Goal: Task Accomplishment & Management: Use online tool/utility

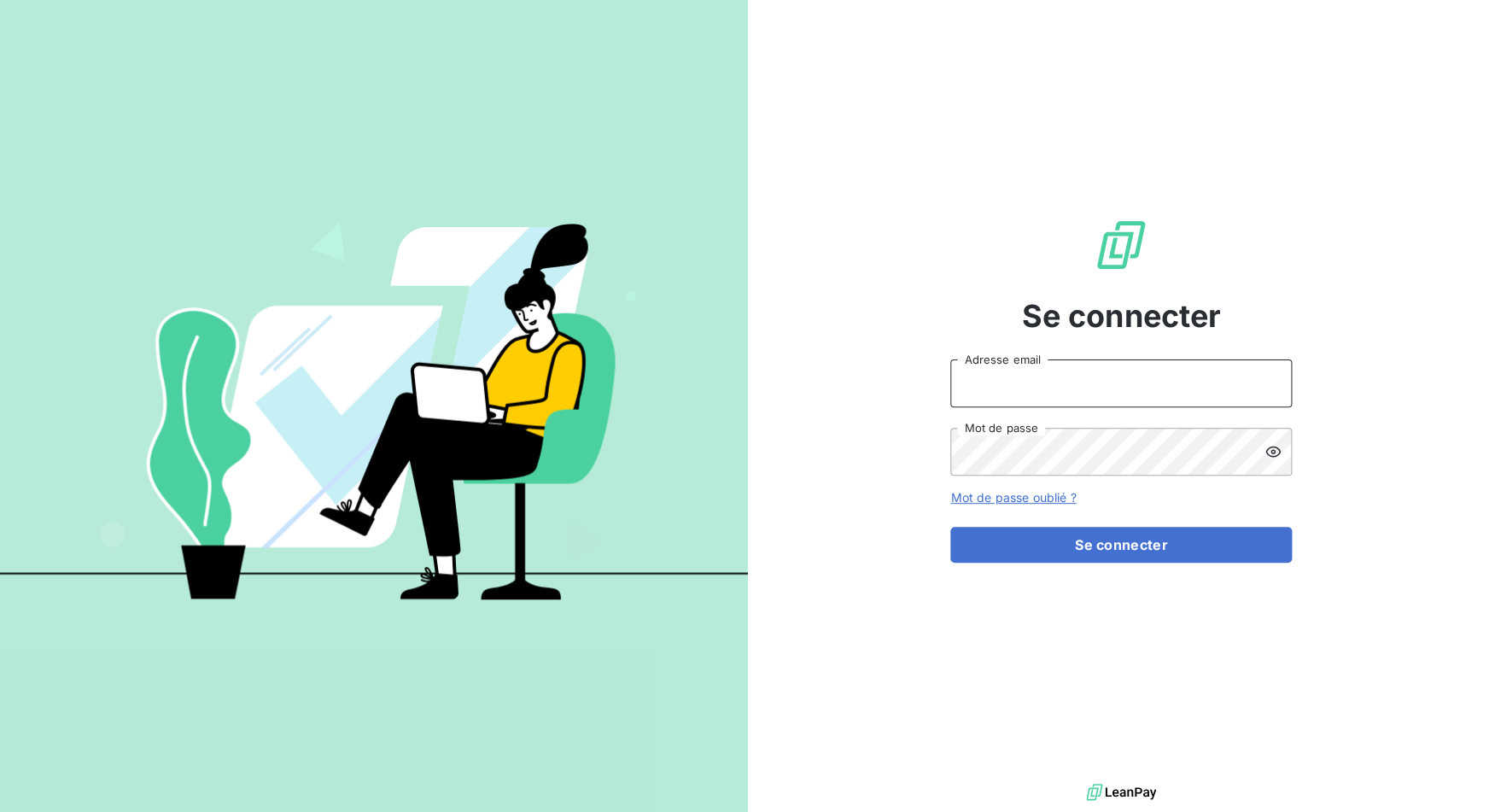
click at [1001, 385] on input "Adresse email" at bounding box center [1121, 383] width 342 height 48
drag, startPoint x: 1010, startPoint y: 389, endPoint x: 1116, endPoint y: 389, distance: 106.0
click at [1116, 389] on input "admin@a2pcomptabilite" at bounding box center [1121, 383] width 342 height 48
type input "admin@lacaveatitoune"
click at [951, 527] on button "Se connecter" at bounding box center [1121, 544] width 342 height 36
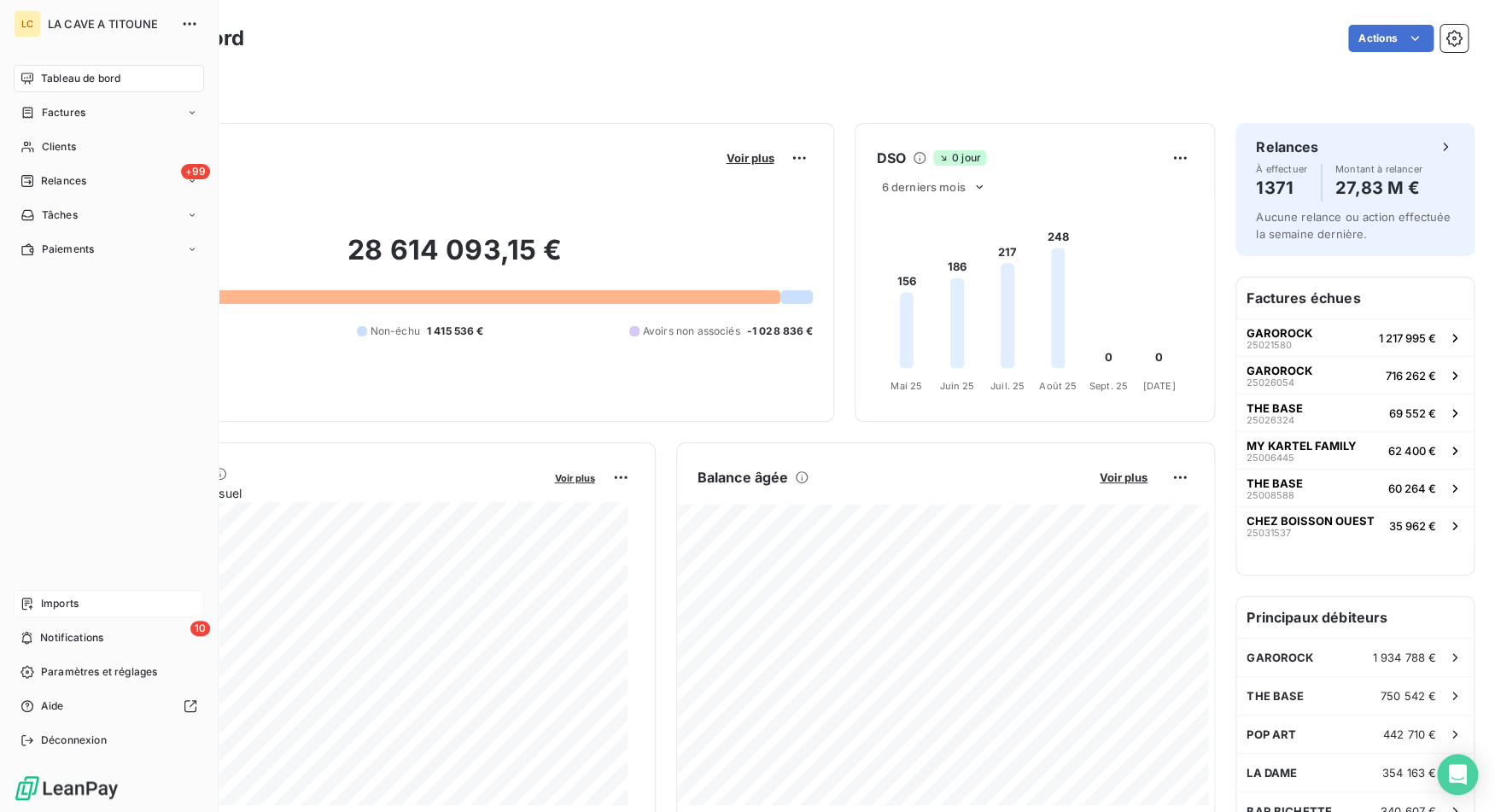
click at [31, 597] on icon at bounding box center [27, 604] width 13 height 13
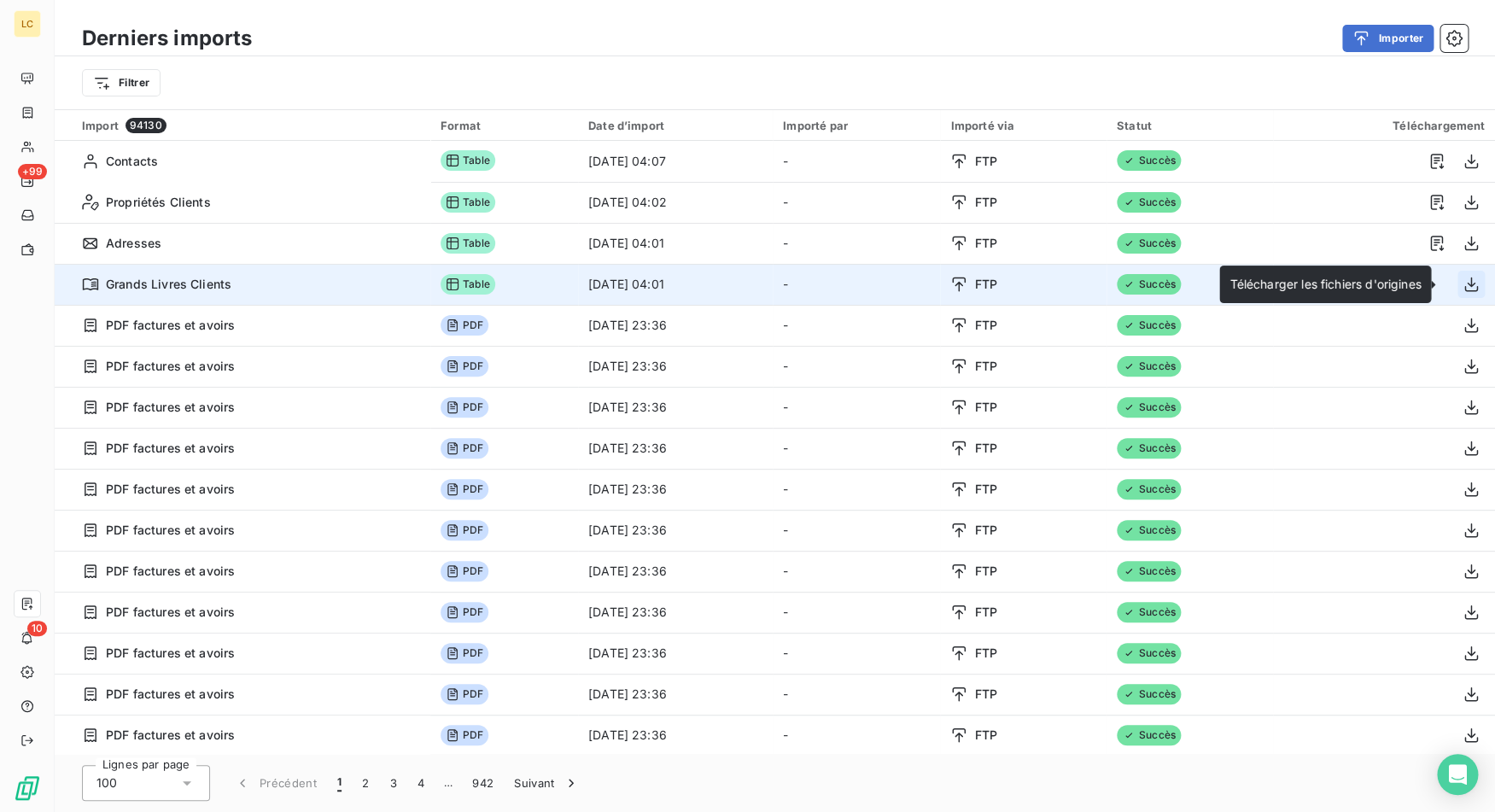
click at [1465, 276] on icon "button" at bounding box center [1472, 284] width 17 height 17
